Goal: Task Accomplishment & Management: Use online tool/utility

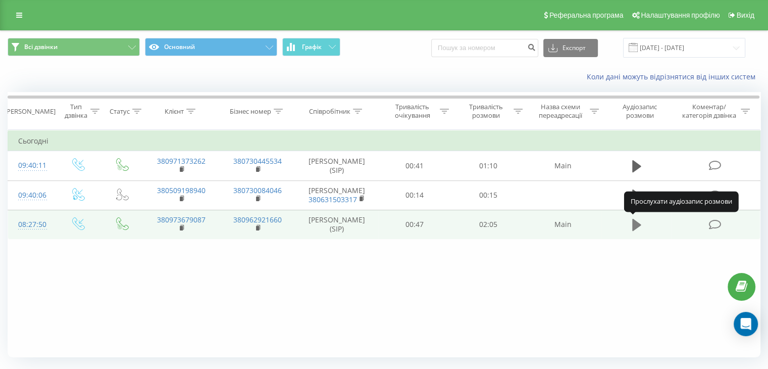
click at [635, 224] on icon at bounding box center [636, 225] width 9 height 12
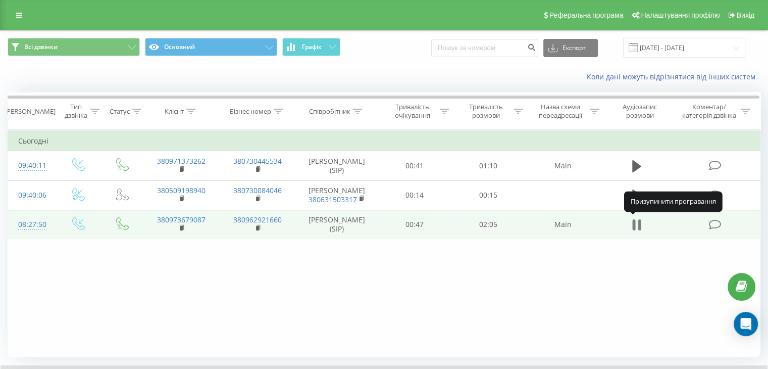
click at [636, 225] on icon at bounding box center [636, 225] width 9 height 14
